Goal: Information Seeking & Learning: Learn about a topic

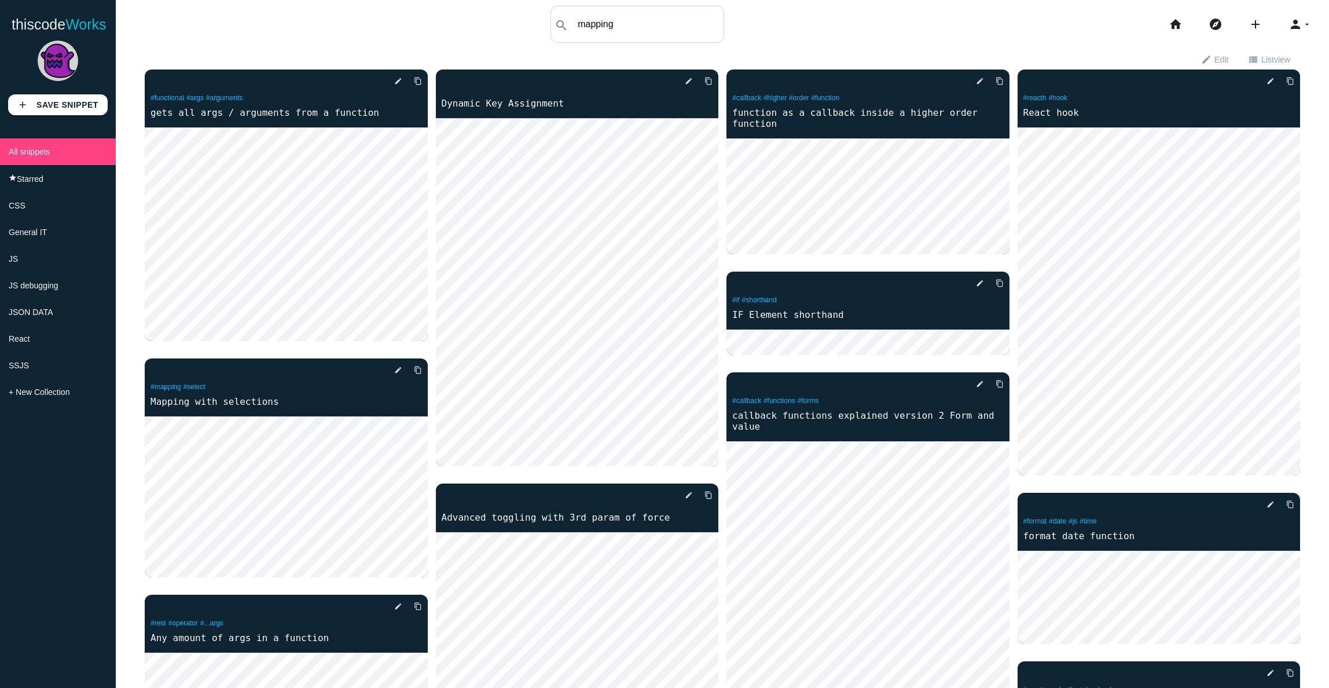
type input "mapping"
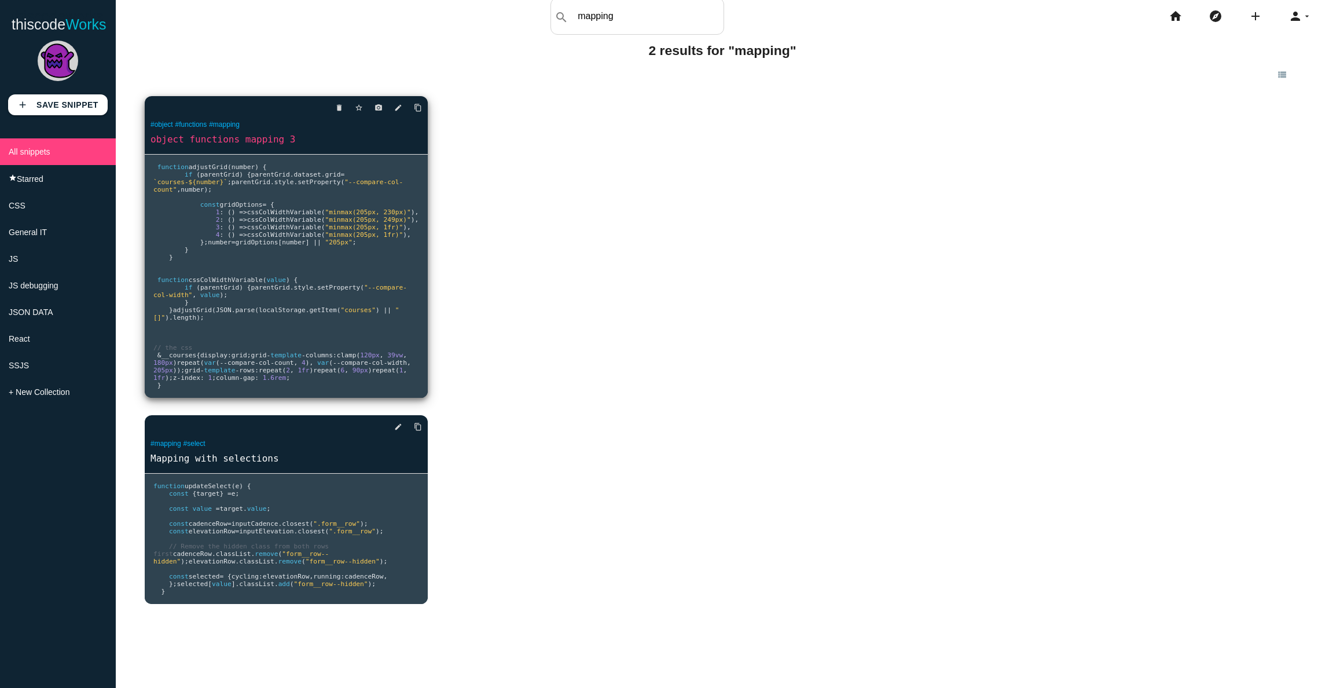
scroll to position [8, 0]
click at [309, 327] on pre "function adjustGrid ( number ) { if ( parentGrid ) { parentGrid . dataset . gri…" at bounding box center [286, 276] width 283 height 243
click at [295, 226] on pre "function adjustGrid ( number ) { if ( parentGrid ) { parentGrid . dataset . gri…" at bounding box center [286, 276] width 283 height 243
click at [277, 138] on link "object functions mapping 3" at bounding box center [286, 139] width 283 height 13
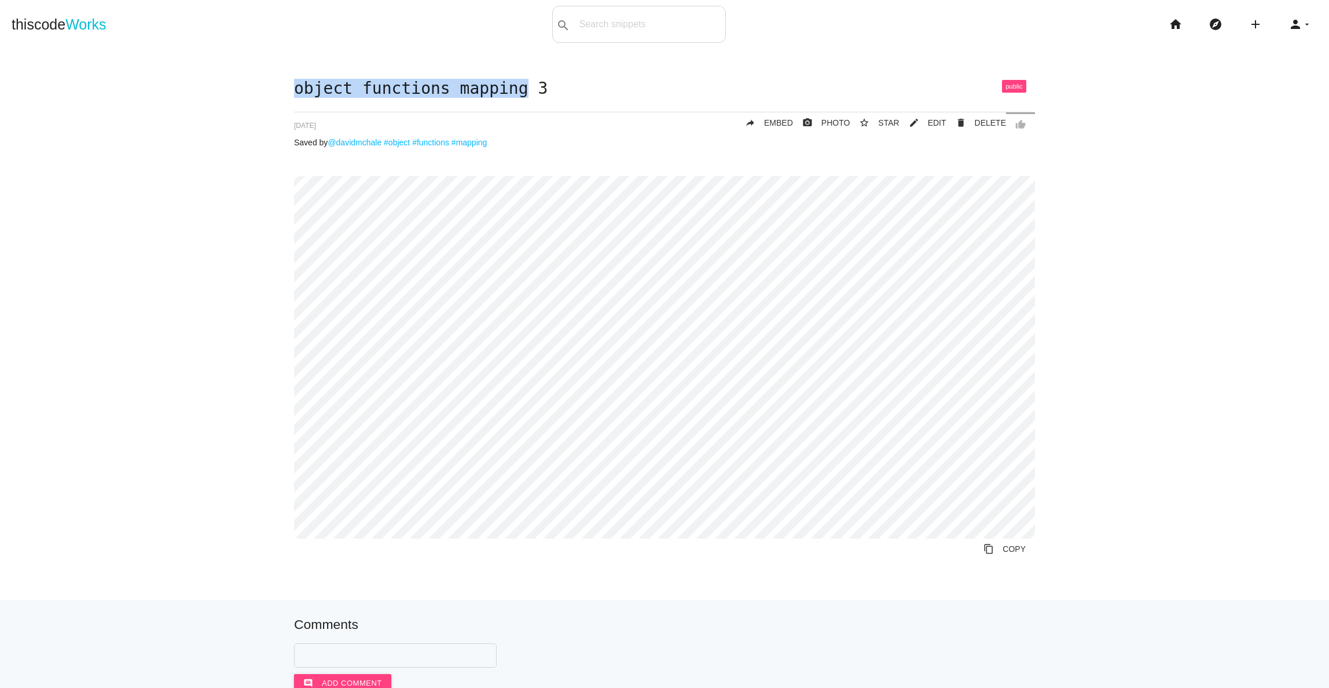
drag, startPoint x: 298, startPoint y: 89, endPoint x: 526, endPoint y: 89, distance: 228.1
click at [526, 89] on h1 "object functions mapping 3" at bounding box center [664, 89] width 741 height 18
copy h1 "object functions mapping"
click at [620, 25] on input "text" at bounding box center [666, 24] width 118 height 24
paste input "object functions mapping"
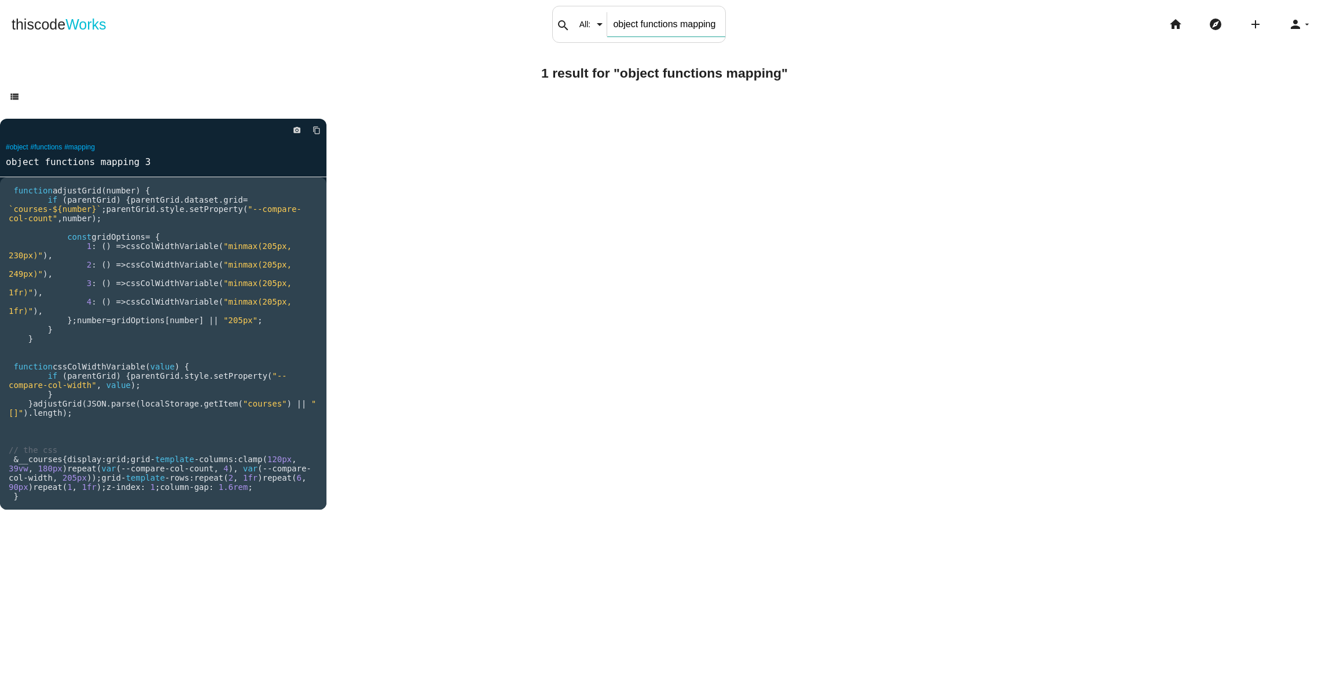
scroll to position [0, 1]
drag, startPoint x: 682, startPoint y: 23, endPoint x: 799, endPoint y: 23, distance: 116.9
click at [798, 23] on div "thiscode Works search All: All: Code: Title: Tag: All: Code: Title: Tag: object…" at bounding box center [664, 24] width 1329 height 37
type input "object functions"
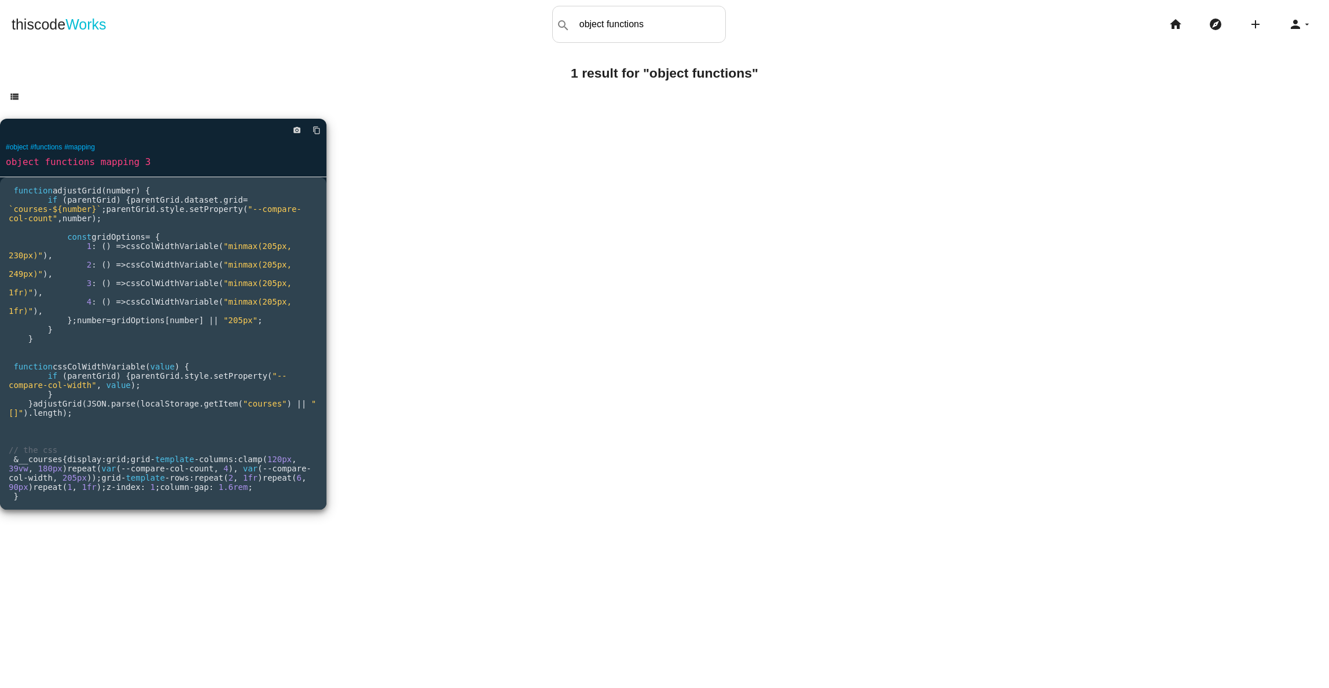
click at [107, 161] on link "object functions mapping 3" at bounding box center [163, 161] width 327 height 13
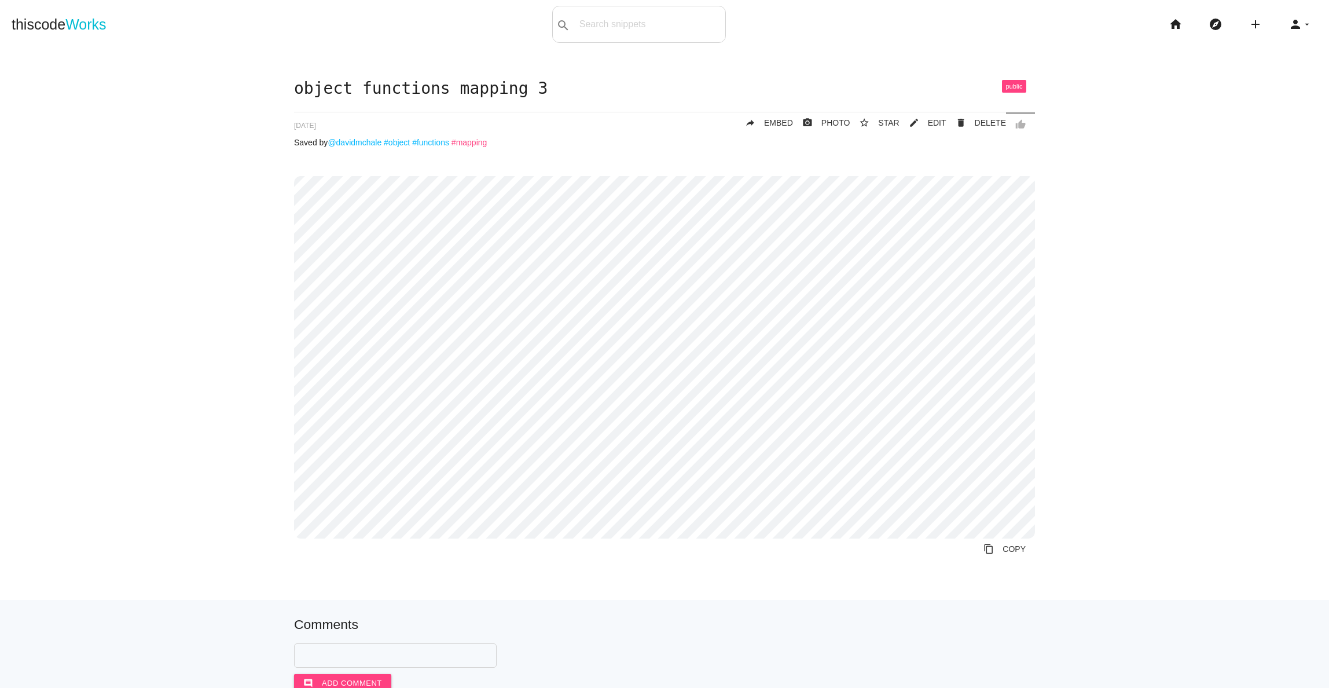
click at [479, 142] on link "#mapping" at bounding box center [470, 142] width 36 height 9
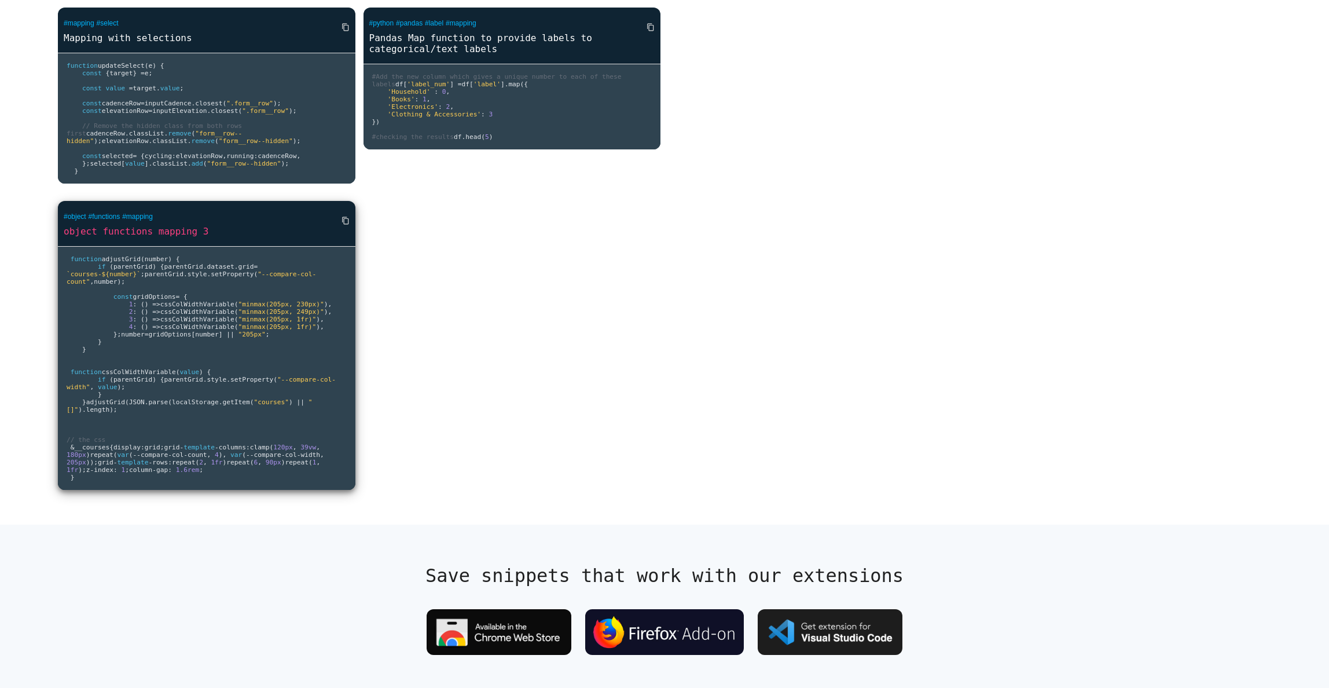
scroll to position [118, 0]
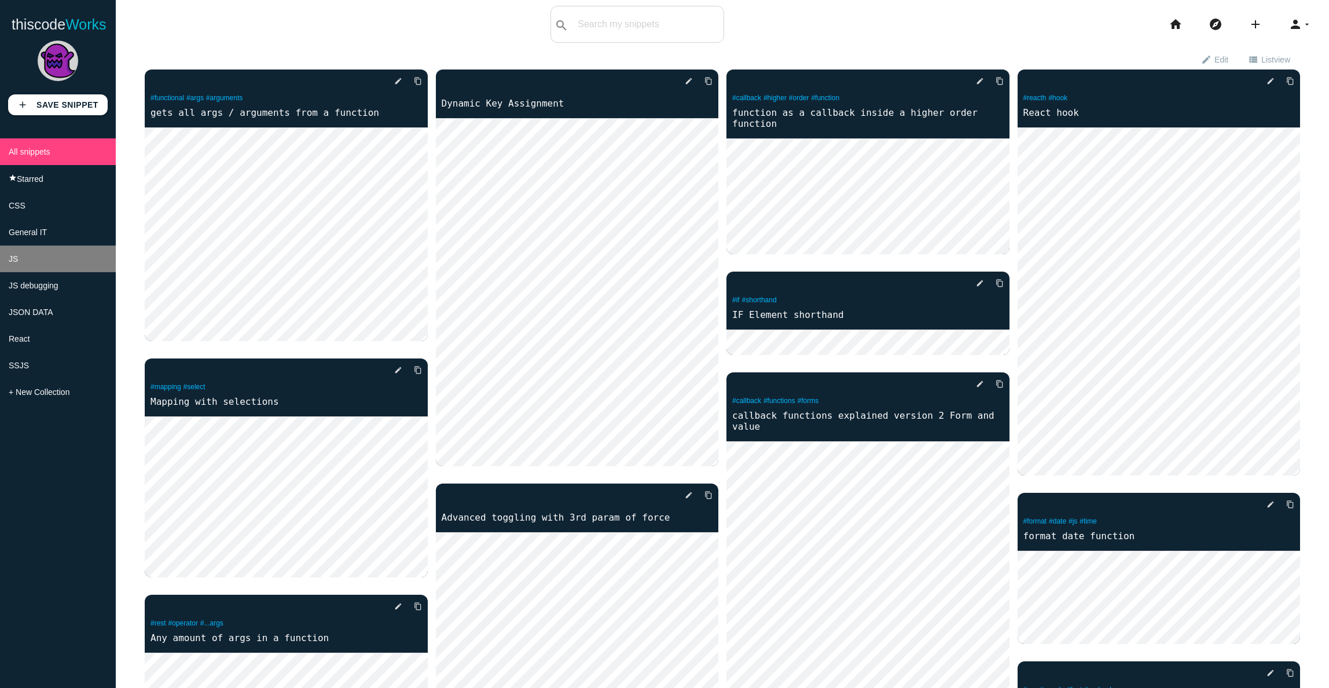
click at [29, 265] on li "JS" at bounding box center [58, 258] width 116 height 27
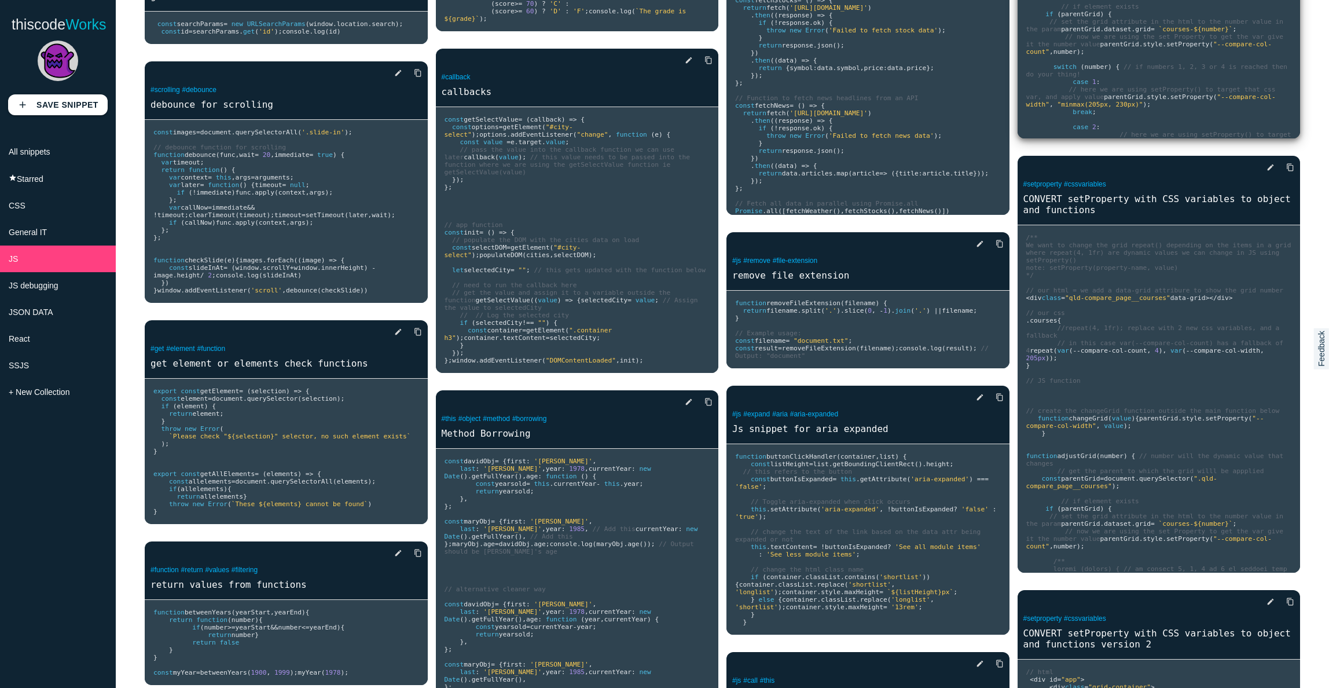
scroll to position [4345, 0]
